Goal: Task Accomplishment & Management: Use online tool/utility

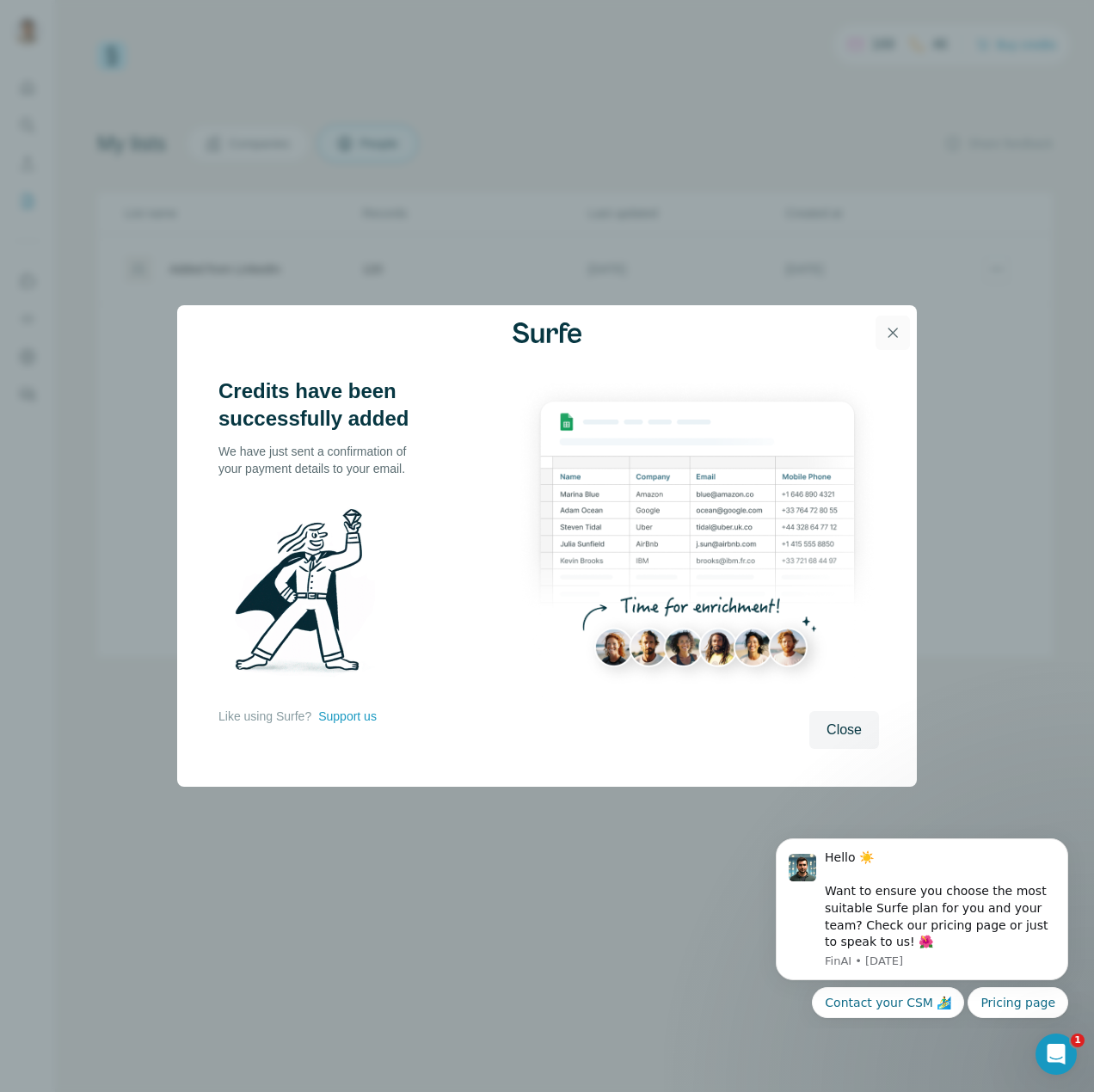
click at [900, 328] on icon "button" at bounding box center [893, 332] width 17 height 17
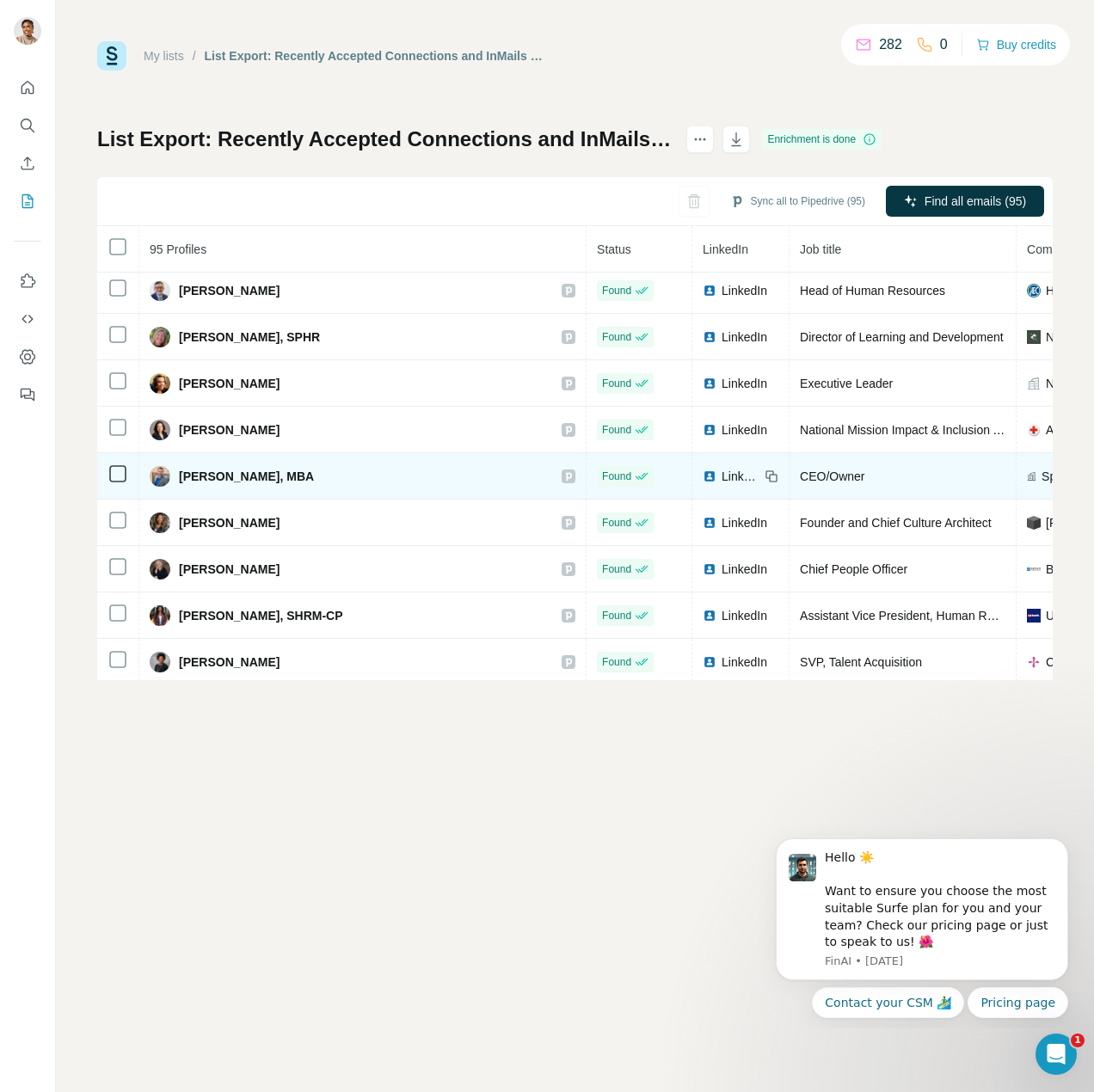
scroll to position [4011, 0]
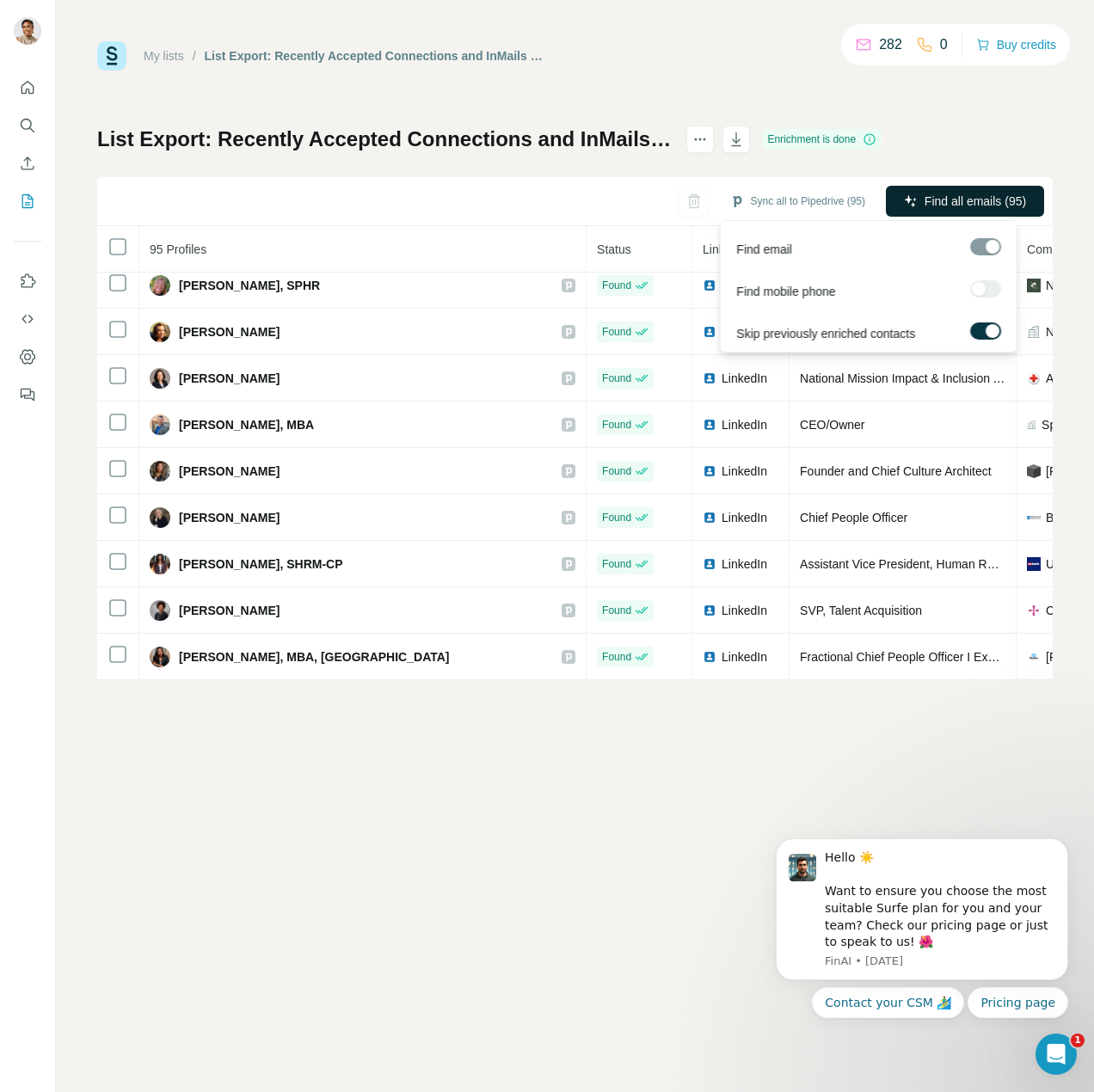
click at [956, 197] on span "Find all emails (95)" at bounding box center [975, 201] width 102 height 17
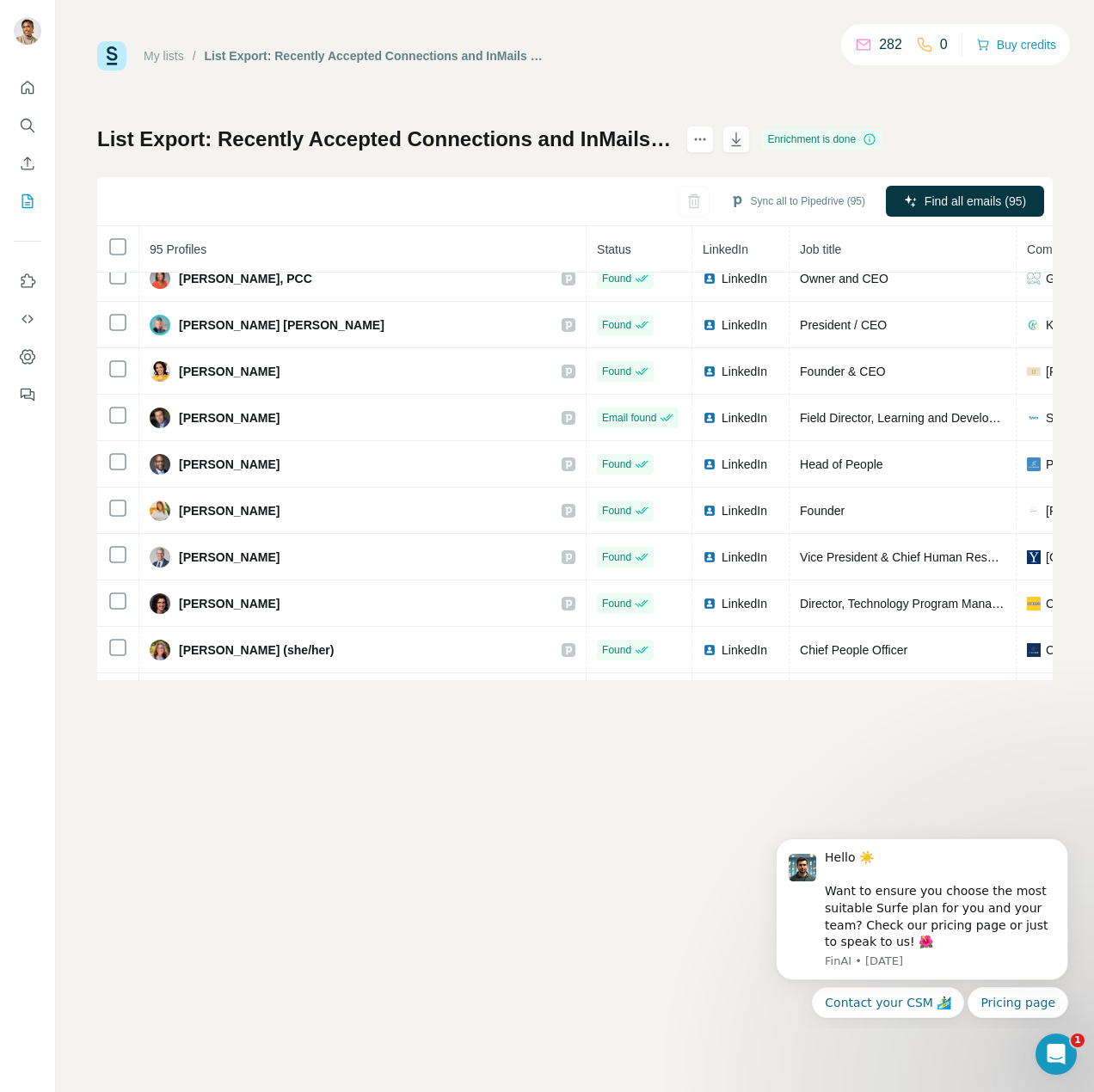
scroll to position [1948, 0]
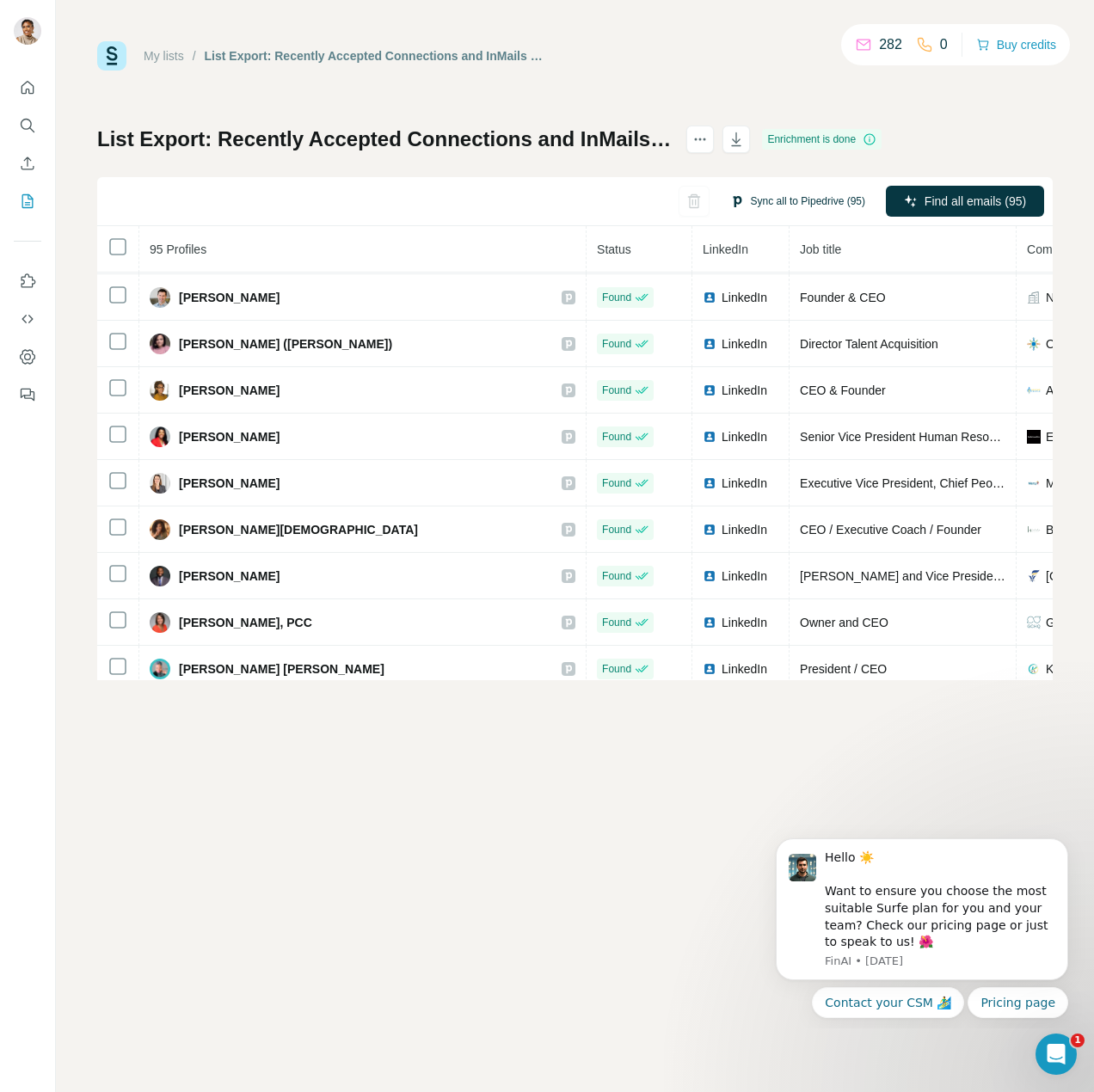
click at [759, 200] on button "Sync all to Pipedrive (95)" at bounding box center [797, 201] width 159 height 26
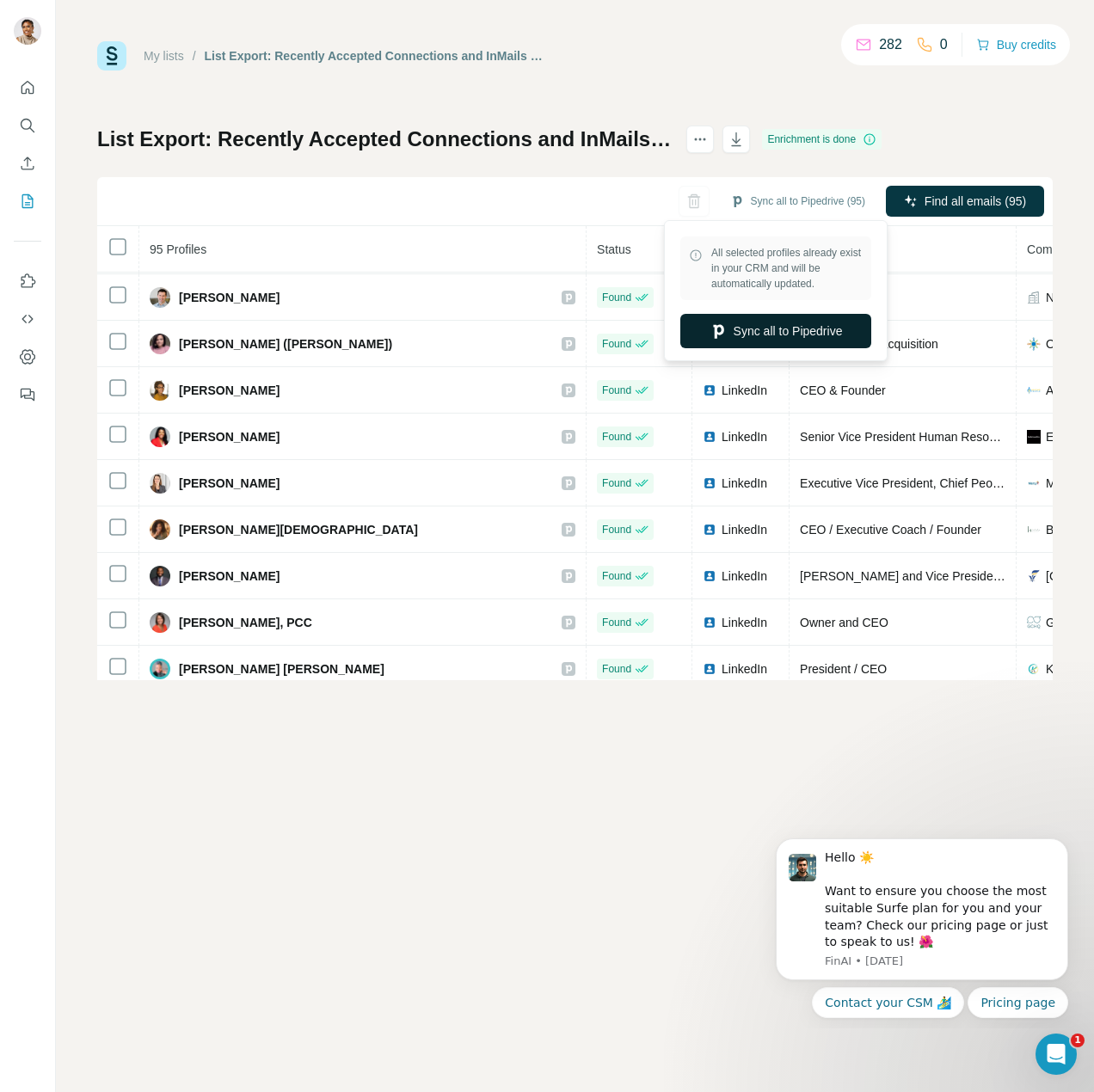
click at [807, 329] on button "Sync all to Pipedrive" at bounding box center [775, 331] width 191 height 35
